Goal: Transaction & Acquisition: Purchase product/service

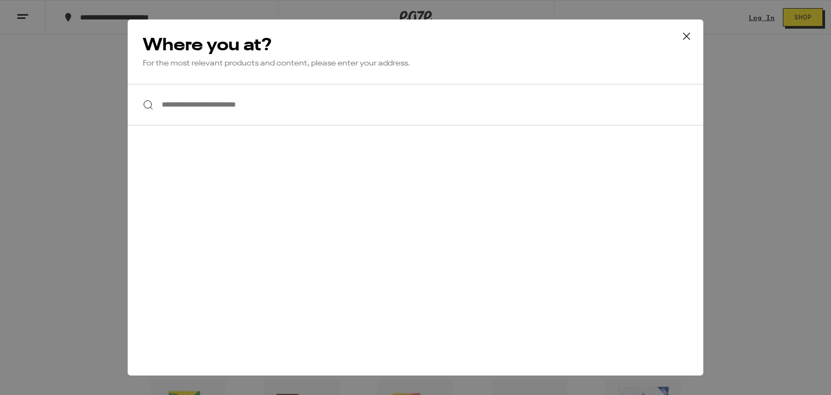
click at [689, 34] on icon at bounding box center [687, 36] width 16 height 16
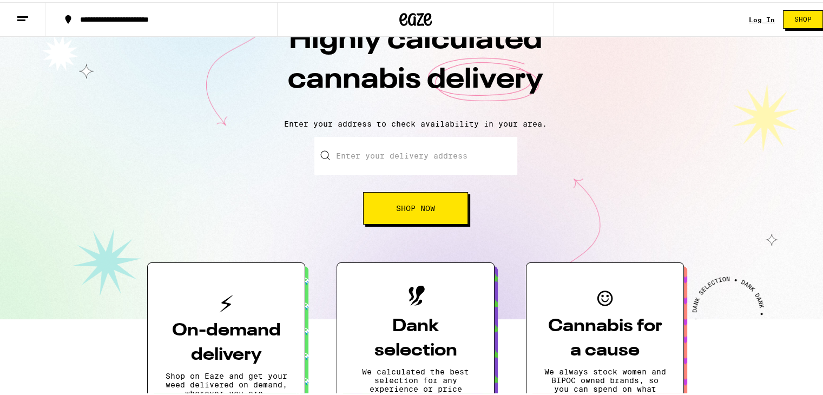
click at [423, 213] on button "Shop Now" at bounding box center [415, 206] width 105 height 32
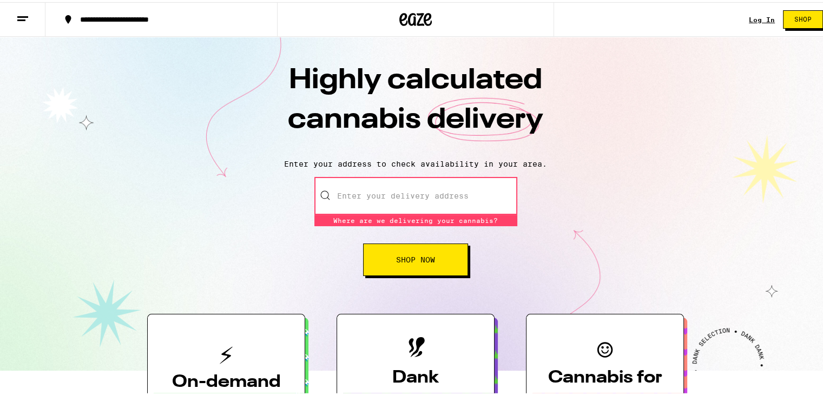
click at [414, 187] on input "Enter your delivery address" at bounding box center [415, 194] width 203 height 38
type input "t"
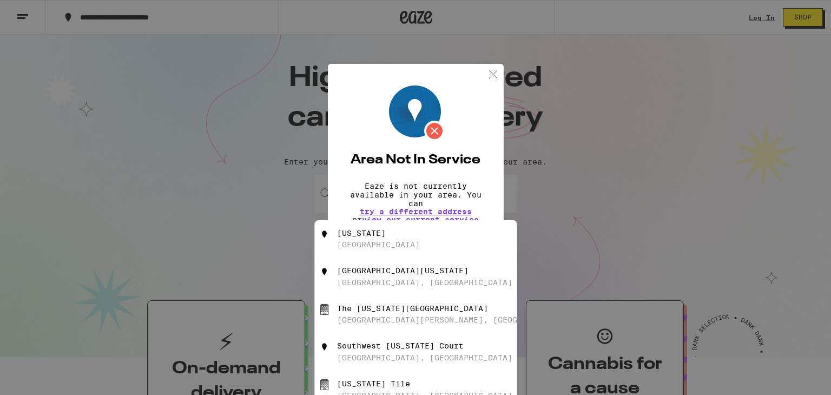
type input "[US_STATE]"
click at [370, 247] on div "[US_STATE] [GEOGRAPHIC_DATA]" at bounding box center [433, 239] width 193 height 21
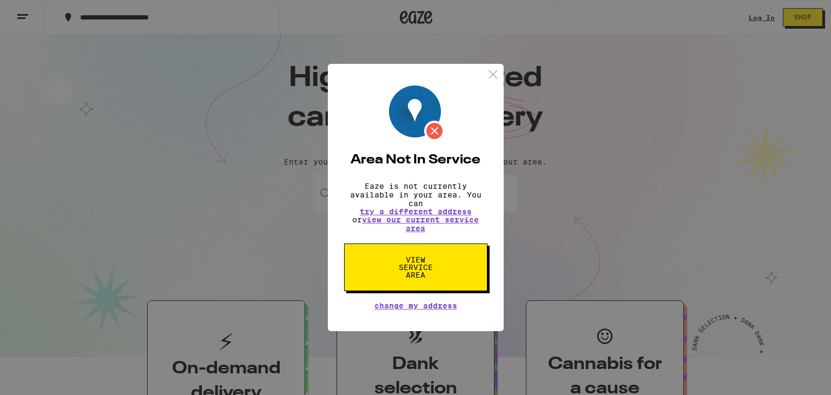
click at [387, 252] on button "View Service Area" at bounding box center [415, 268] width 143 height 48
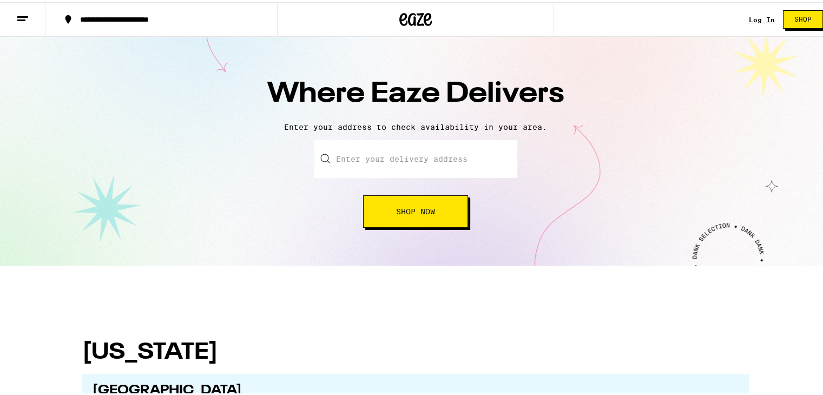
click at [417, 165] on input "text" at bounding box center [415, 157] width 203 height 38
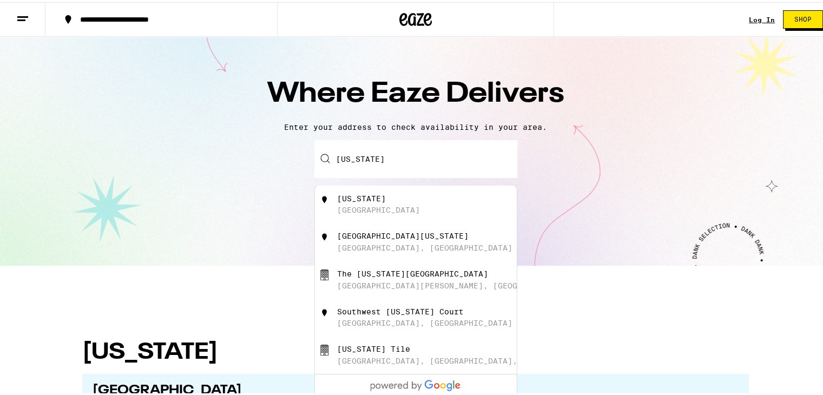
click at [372, 204] on div "[US_STATE] [GEOGRAPHIC_DATA]" at bounding box center [433, 202] width 193 height 21
type input "[US_STATE]"
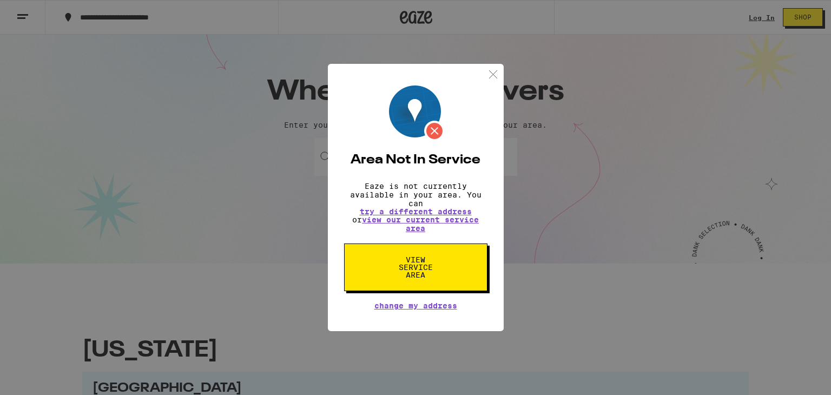
click at [404, 282] on button "View Service Area" at bounding box center [415, 268] width 143 height 48
click at [405, 270] on span "View Service Area" at bounding box center [416, 267] width 56 height 23
click at [407, 259] on span "View Service Area" at bounding box center [416, 267] width 56 height 23
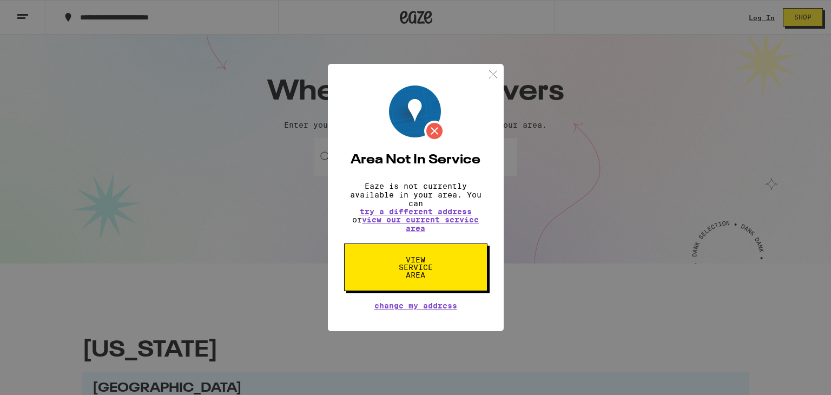
click at [407, 259] on span "View Service Area" at bounding box center [416, 267] width 56 height 23
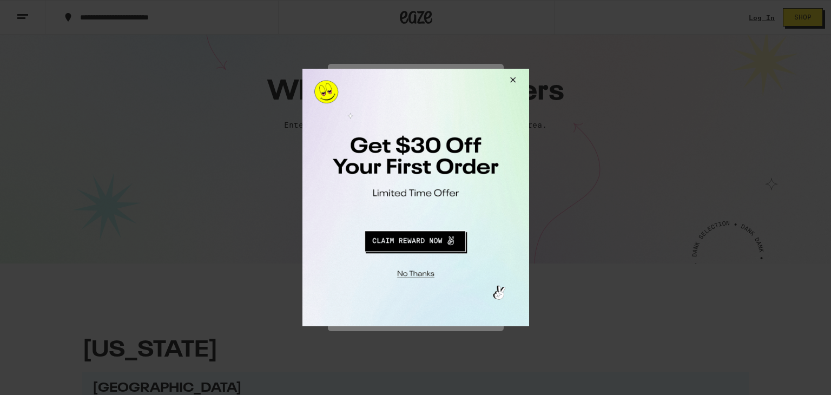
click at [413, 38] on div at bounding box center [415, 197] width 831 height 395
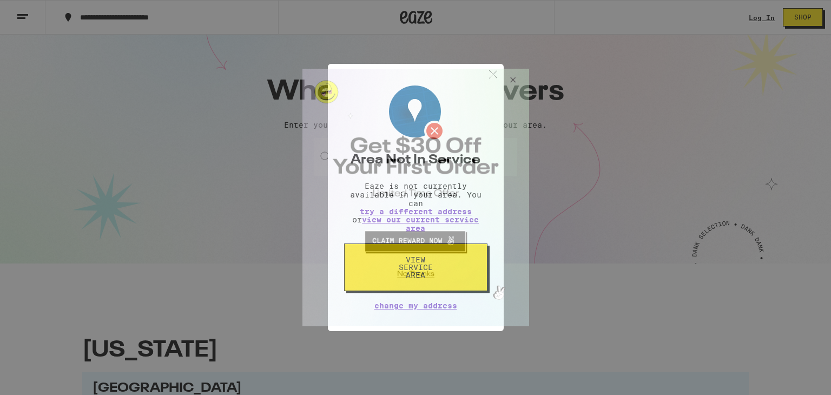
click at [509, 80] on button "Close Modal" at bounding box center [510, 82] width 29 height 26
